Goal: Information Seeking & Learning: Learn about a topic

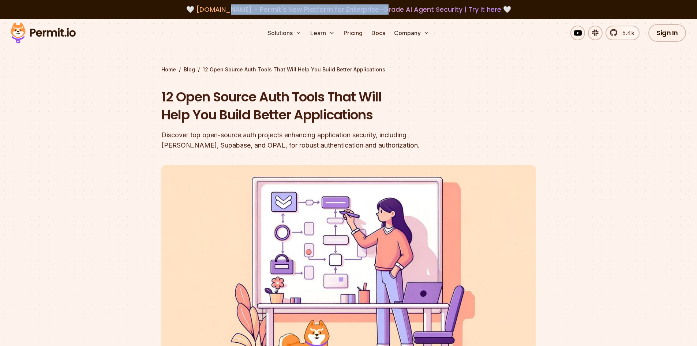
drag, startPoint x: 231, startPoint y: 10, endPoint x: 379, endPoint y: 13, distance: 148.6
click at [379, 13] on span "[DOMAIN_NAME] - Permit's New Platform for Enterprise-Grade AI Agent Security | …" at bounding box center [348, 9] width 305 height 9
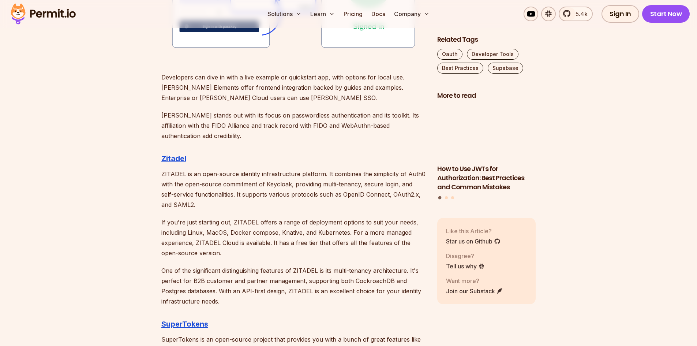
scroll to position [1097, 0]
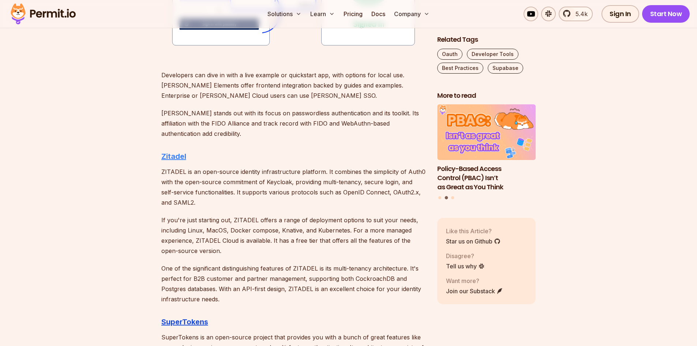
click at [176, 155] on strong "Zitadel" at bounding box center [173, 156] width 25 height 9
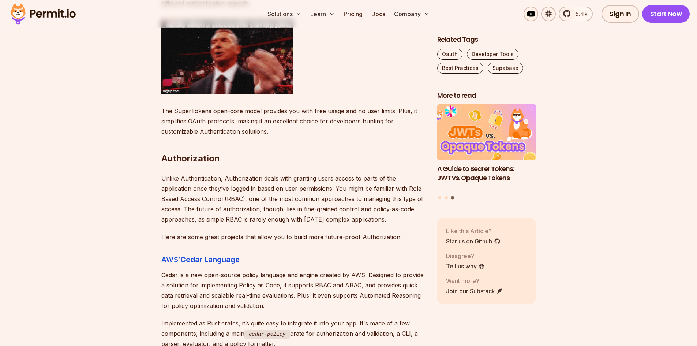
scroll to position [1463, 0]
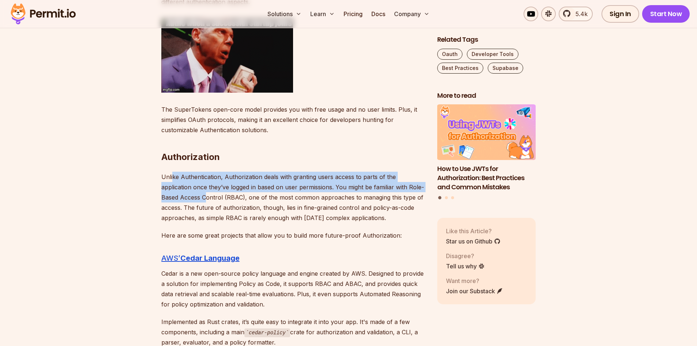
drag, startPoint x: 171, startPoint y: 172, endPoint x: 188, endPoint y: 198, distance: 30.6
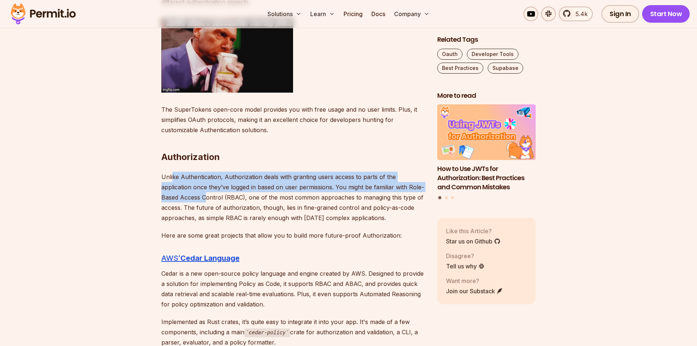
click at [188, 198] on p "Unlike Authentication, Authorization deals with granting users access to parts …" at bounding box center [293, 197] width 264 height 51
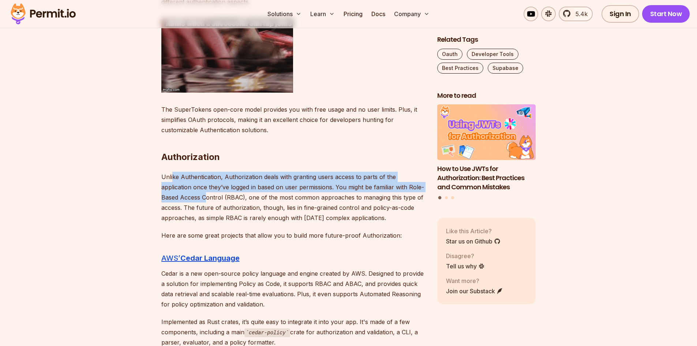
click at [188, 198] on p "Unlike Authentication, Authorization deals with granting users access to parts …" at bounding box center [293, 197] width 264 height 51
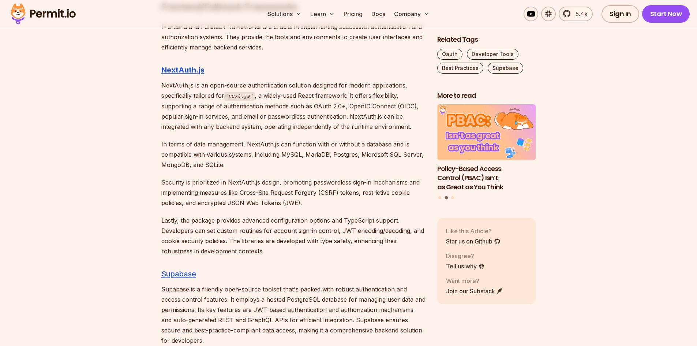
scroll to position [2817, 0]
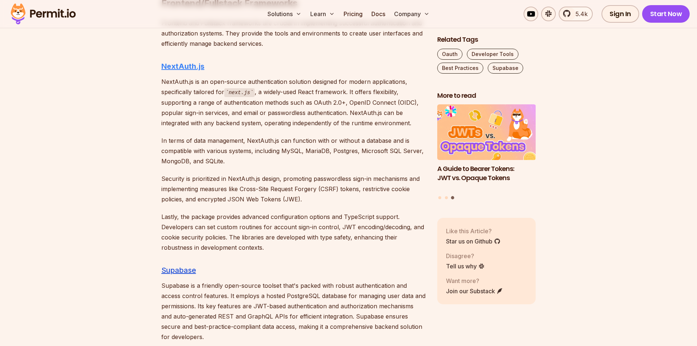
click at [170, 62] on strong "NextAuth.js" at bounding box center [182, 66] width 43 height 9
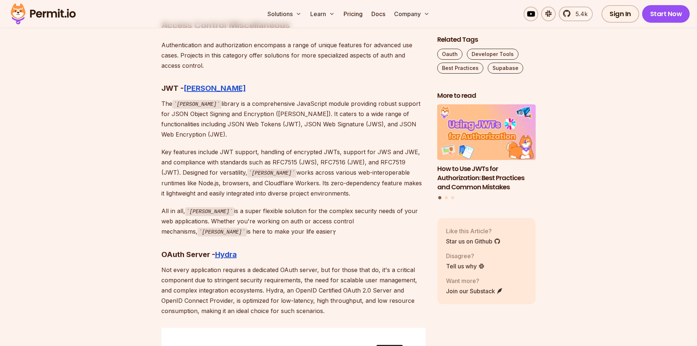
scroll to position [3329, 0]
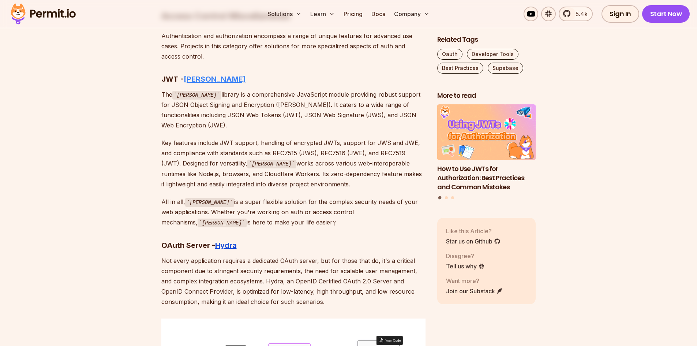
click at [197, 75] on strong "[PERSON_NAME]" at bounding box center [215, 79] width 62 height 9
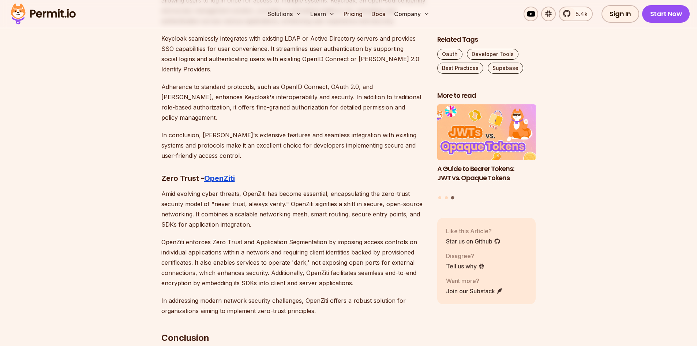
scroll to position [3951, 0]
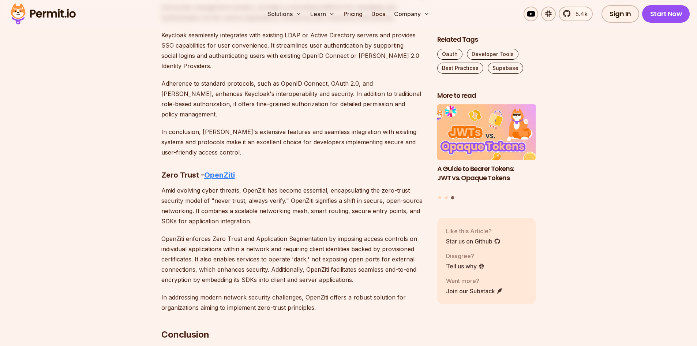
click at [223, 170] on strong "OpenZiti" at bounding box center [219, 174] width 31 height 9
